Goal: Task Accomplishment & Management: Complete application form

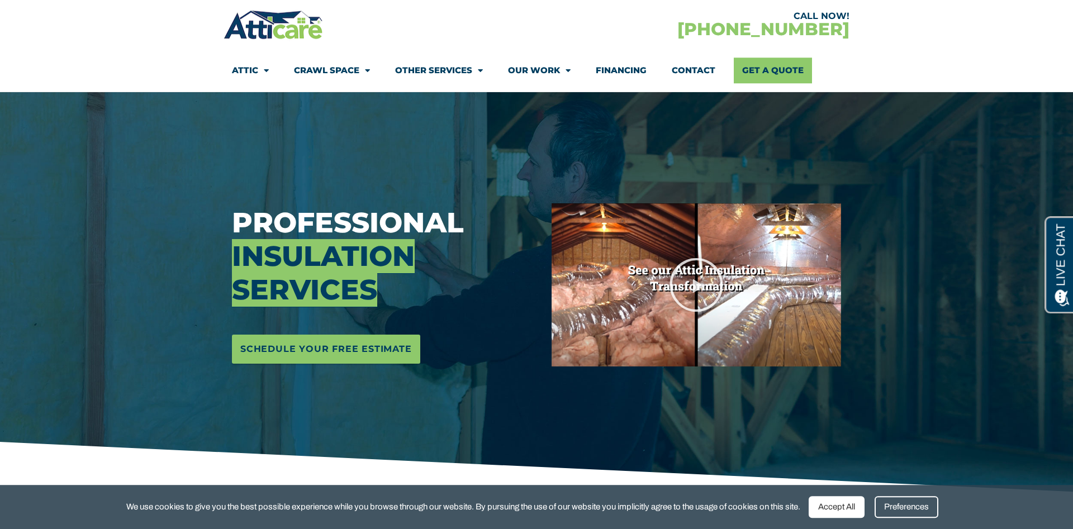
scroll to position [57, 0]
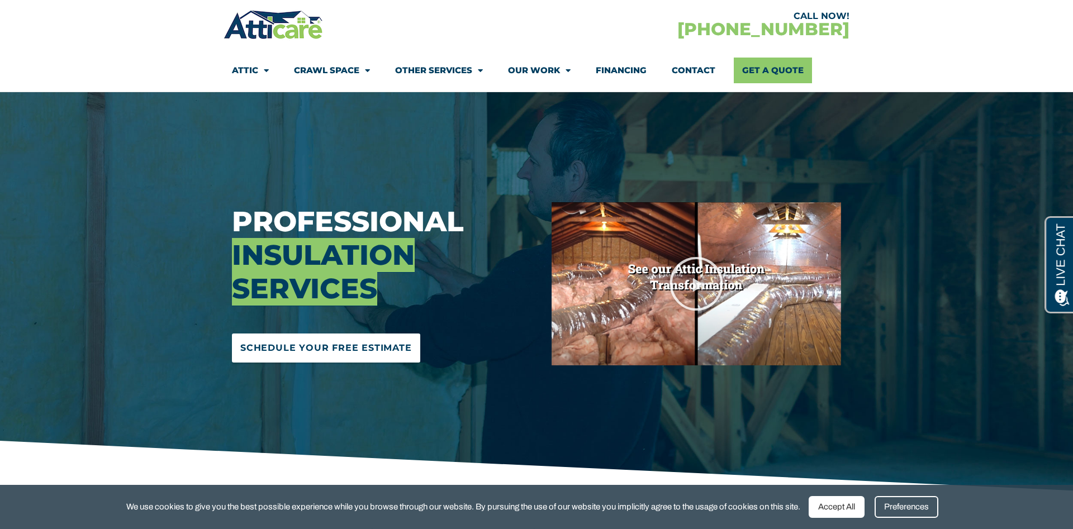
click at [343, 352] on span "Schedule Your Free Estimate" at bounding box center [326, 348] width 172 height 18
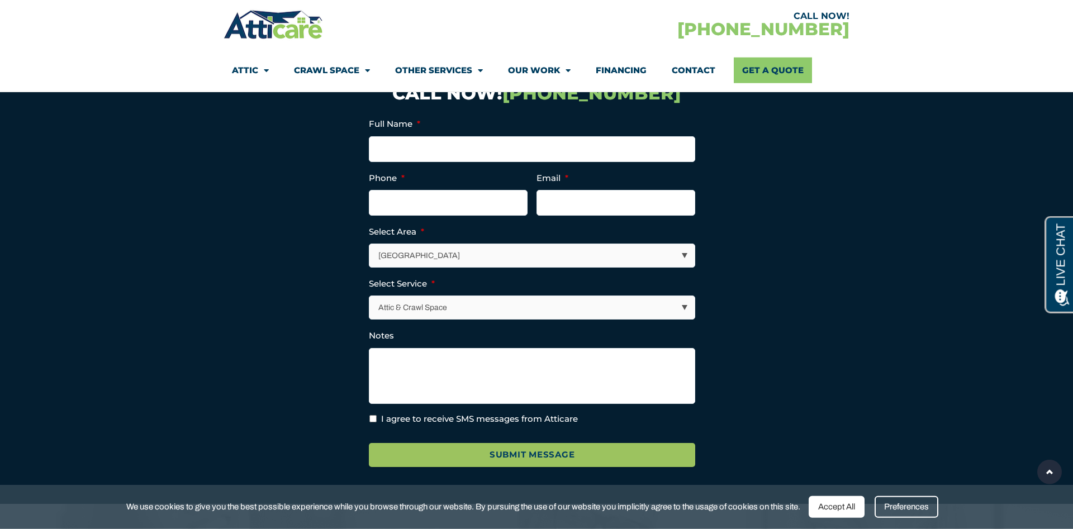
scroll to position [3408, 0]
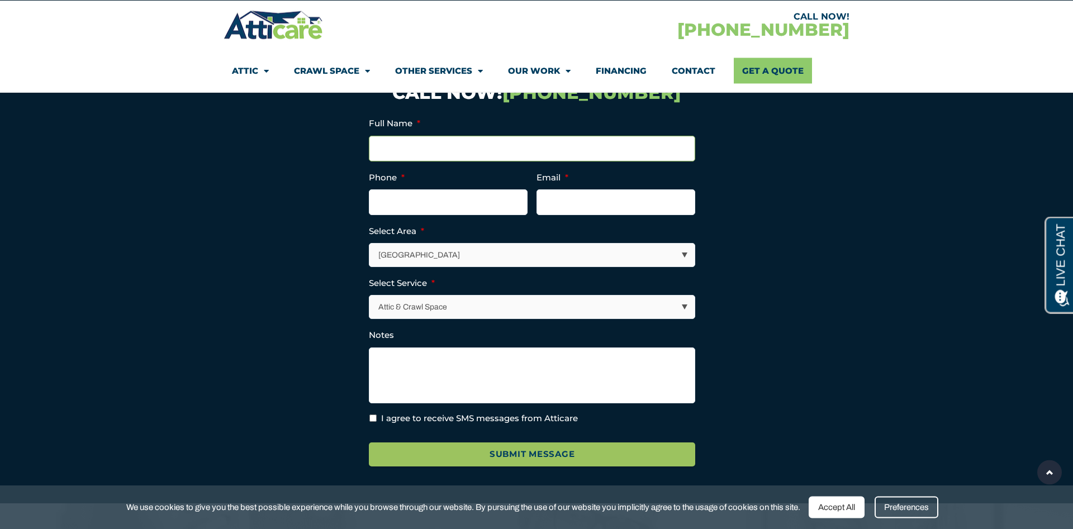
click at [446, 154] on input "Full Name *" at bounding box center [532, 149] width 326 height 26
type input "Mo Shaalan"
type input "(973) 294-8701"
type input "kryptonix15@gmail.com"
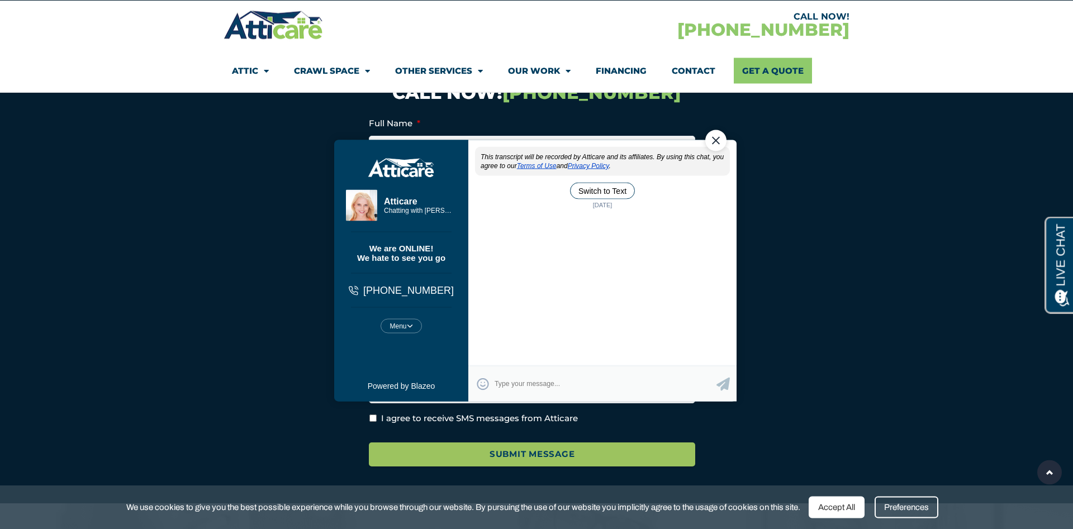
scroll to position [0, 0]
click at [714, 140] on div "Close Chat" at bounding box center [716, 140] width 21 height 21
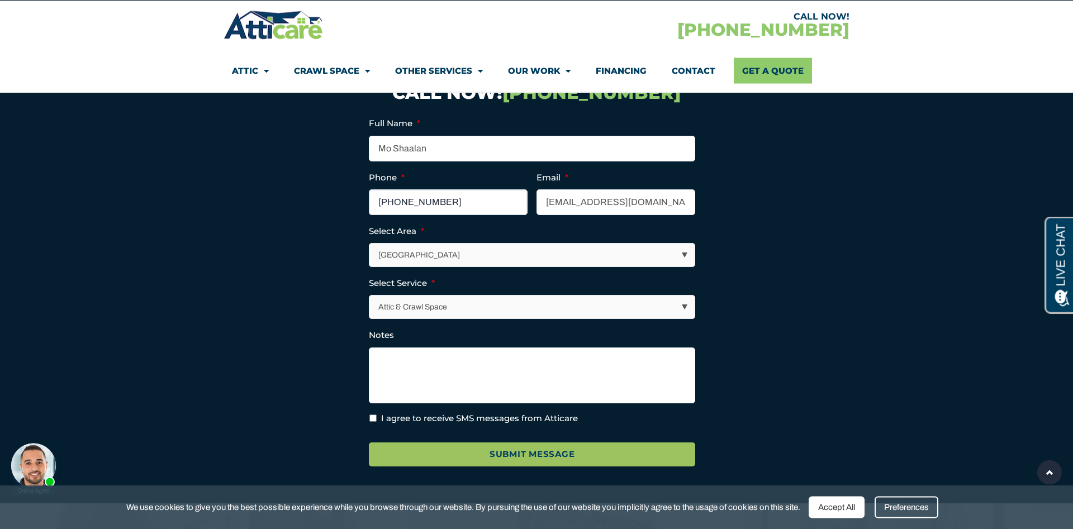
drag, startPoint x: 463, startPoint y: 203, endPoint x: 475, endPoint y: 211, distance: 14.6
click at [475, 211] on input "(973) 294-8701" at bounding box center [448, 203] width 159 height 26
drag, startPoint x: 469, startPoint y: 201, endPoint x: 401, endPoint y: 203, distance: 67.7
click at [401, 203] on input "(973) 229-7941" at bounding box center [448, 203] width 159 height 26
drag, startPoint x: 396, startPoint y: 204, endPoint x: 382, endPoint y: 207, distance: 14.3
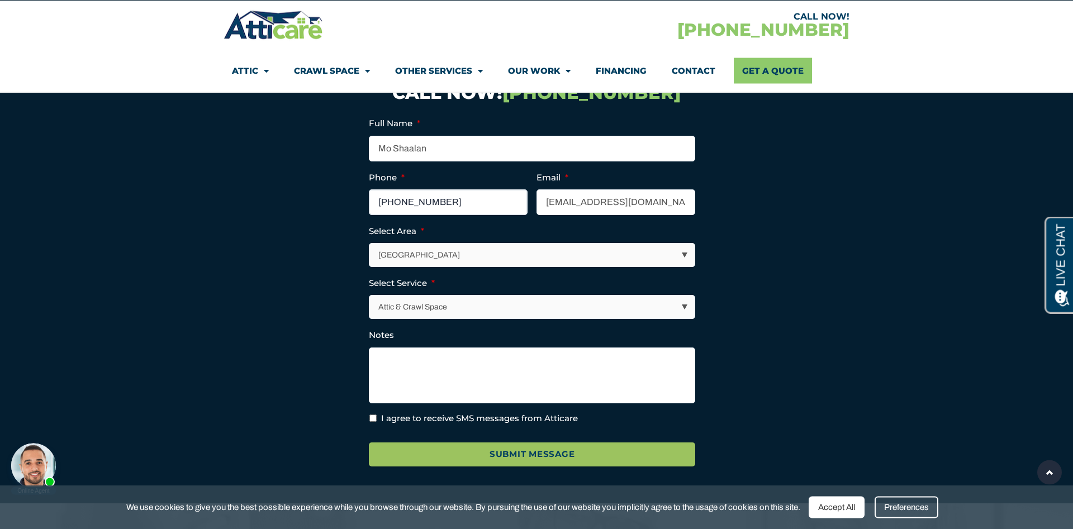
click at [382, 207] on input "(973) 993-8178" at bounding box center [448, 203] width 159 height 26
type input "(732) 993-8178"
select select "New Jersey / New York Area"
click option "New Jersey / New York Area" at bounding box center [0, 0] width 0 height 0
click at [370, 296] on select "Attic & Crawl Space Insulation Roofing Solar Energy Other Services" at bounding box center [532, 307] width 325 height 23
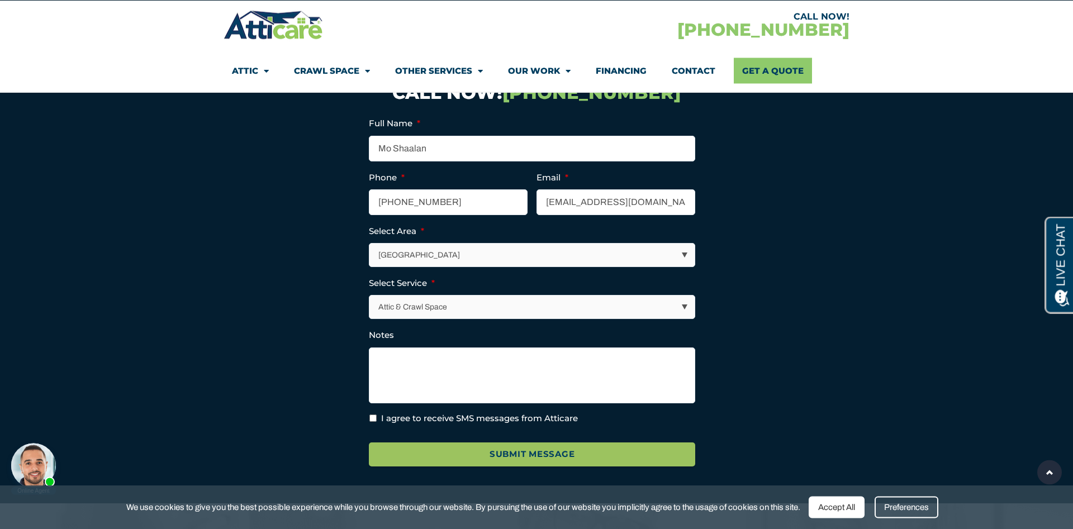
select select "Insulation"
click option "Insulation" at bounding box center [0, 0] width 0 height 0
click at [371, 421] on input "I agree to receive SMS messages from Atticare" at bounding box center [373, 418] width 7 height 7
checkbox input "true"
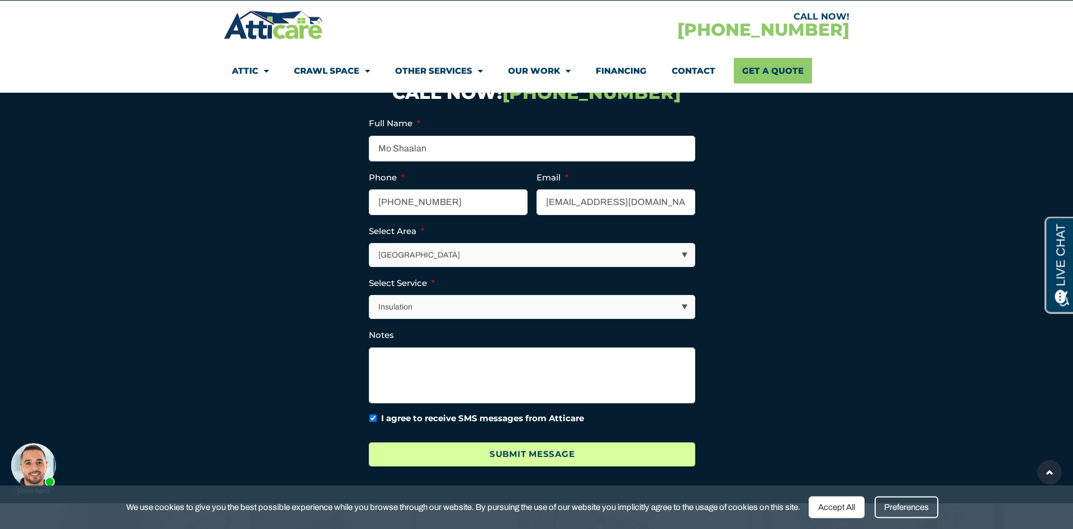
click at [421, 456] on input "Submit Message" at bounding box center [532, 455] width 326 height 24
